Goal: Transaction & Acquisition: Purchase product/service

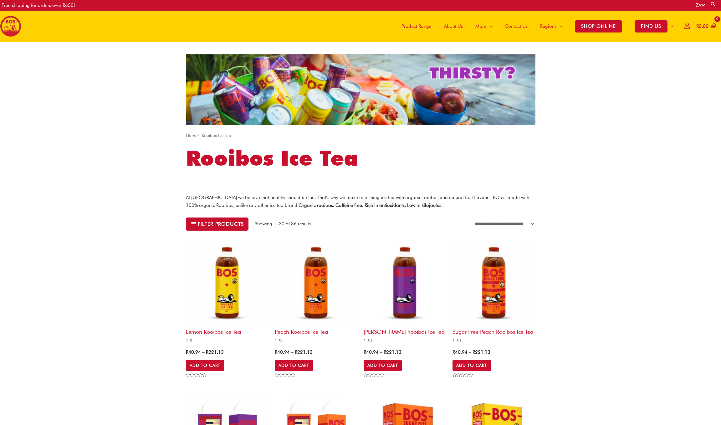
click at [420, 27] on span "Product Range" at bounding box center [416, 26] width 30 height 19
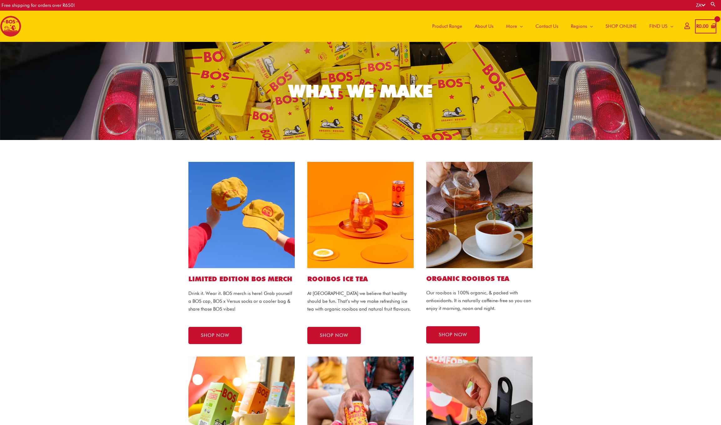
scroll to position [58, 0]
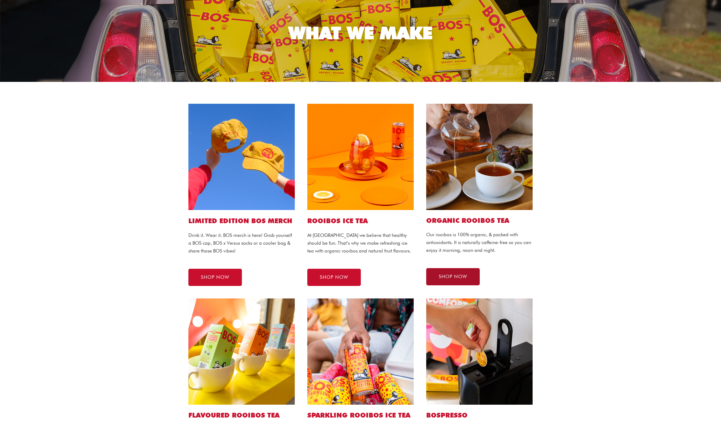
click at [464, 276] on span "SHOP NOW" at bounding box center [453, 277] width 28 height 5
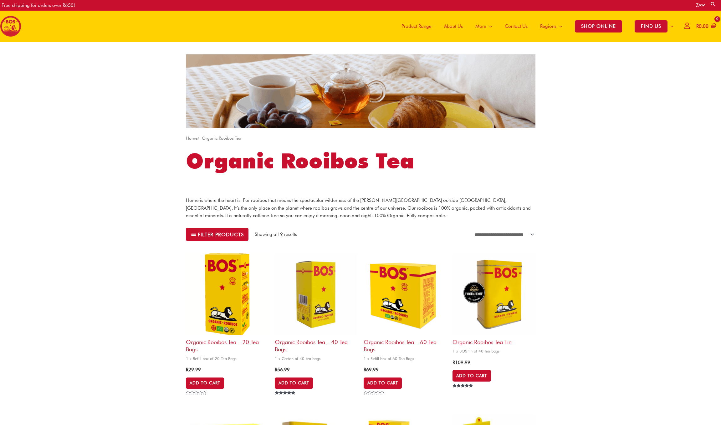
click at [423, 24] on span "Product Range" at bounding box center [416, 26] width 30 height 19
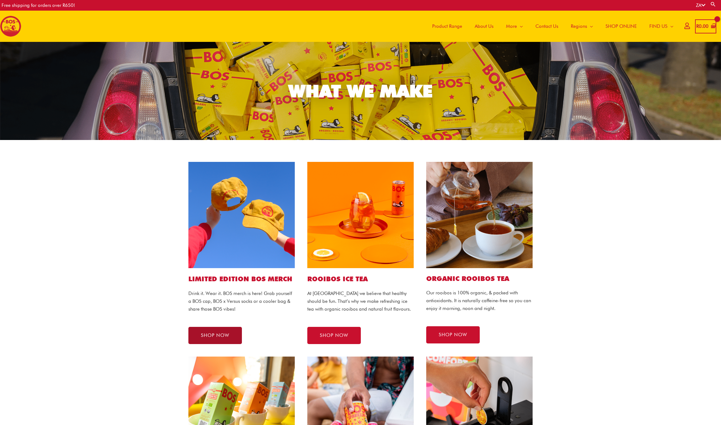
click at [221, 337] on span "SHOP NOW" at bounding box center [215, 335] width 28 height 5
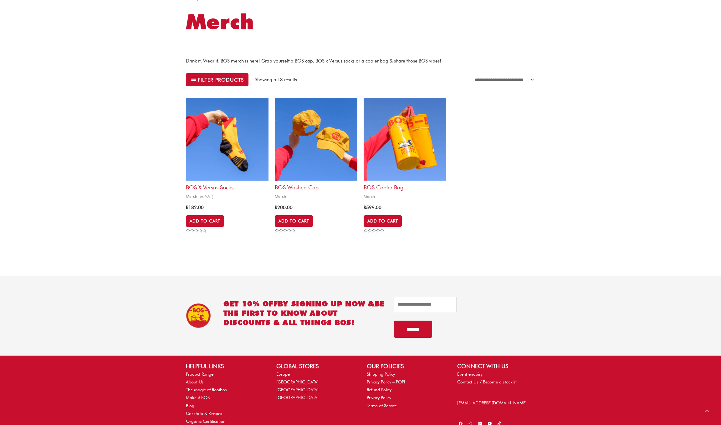
scroll to position [81, 0]
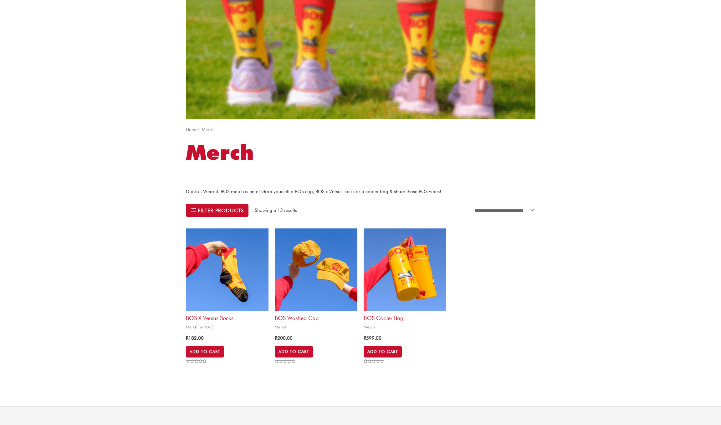
click at [234, 270] on img at bounding box center [227, 270] width 83 height 83
